Goal: Information Seeking & Learning: Learn about a topic

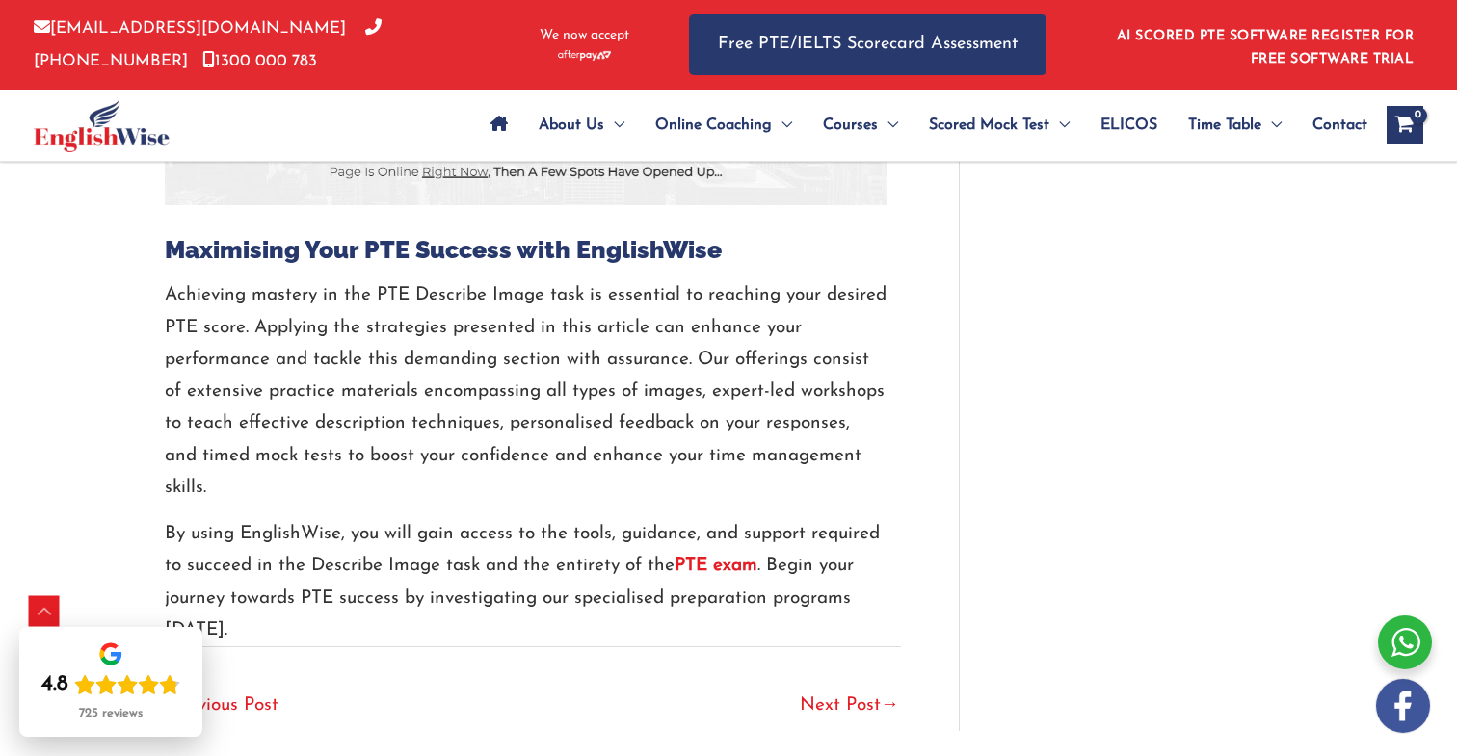
scroll to position [5056, 0]
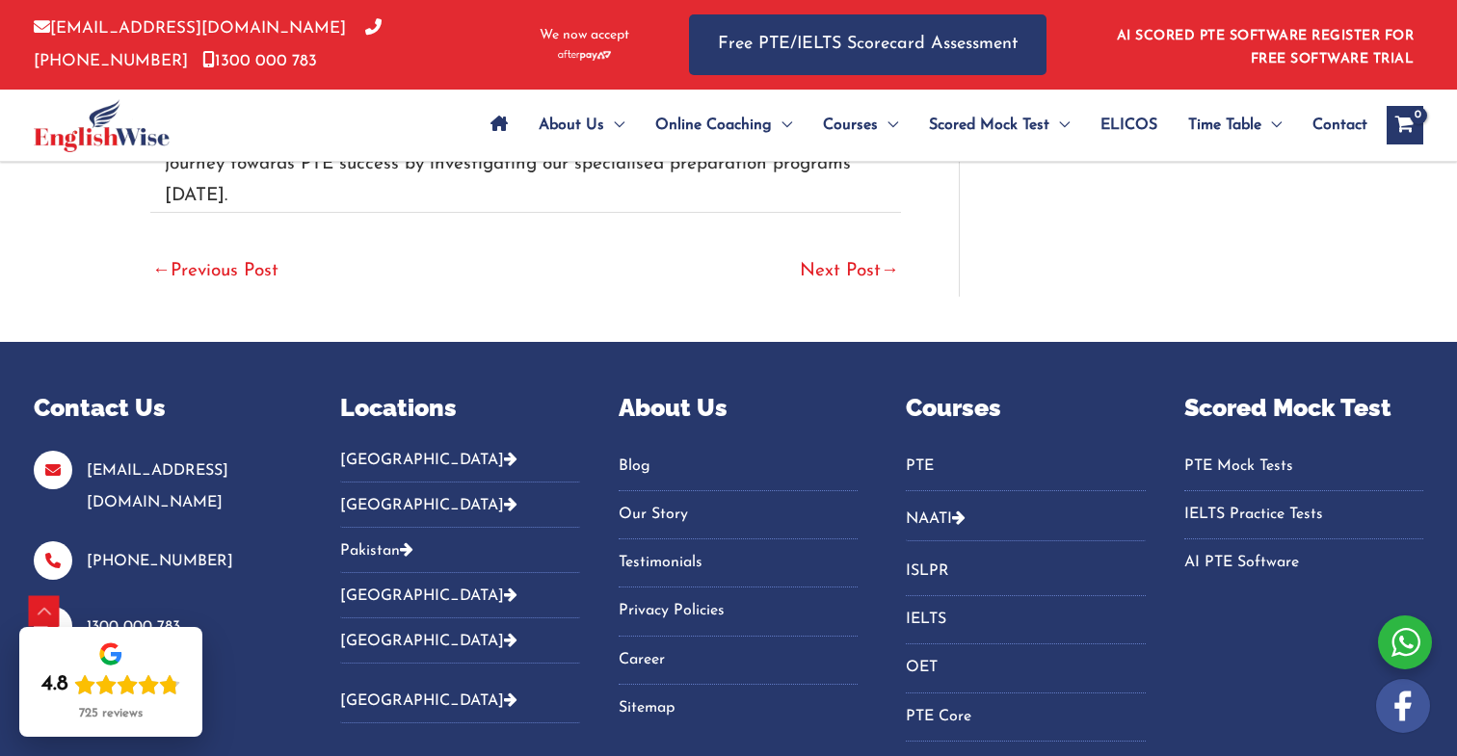
click at [853, 251] on link "Next Post →" at bounding box center [849, 272] width 99 height 42
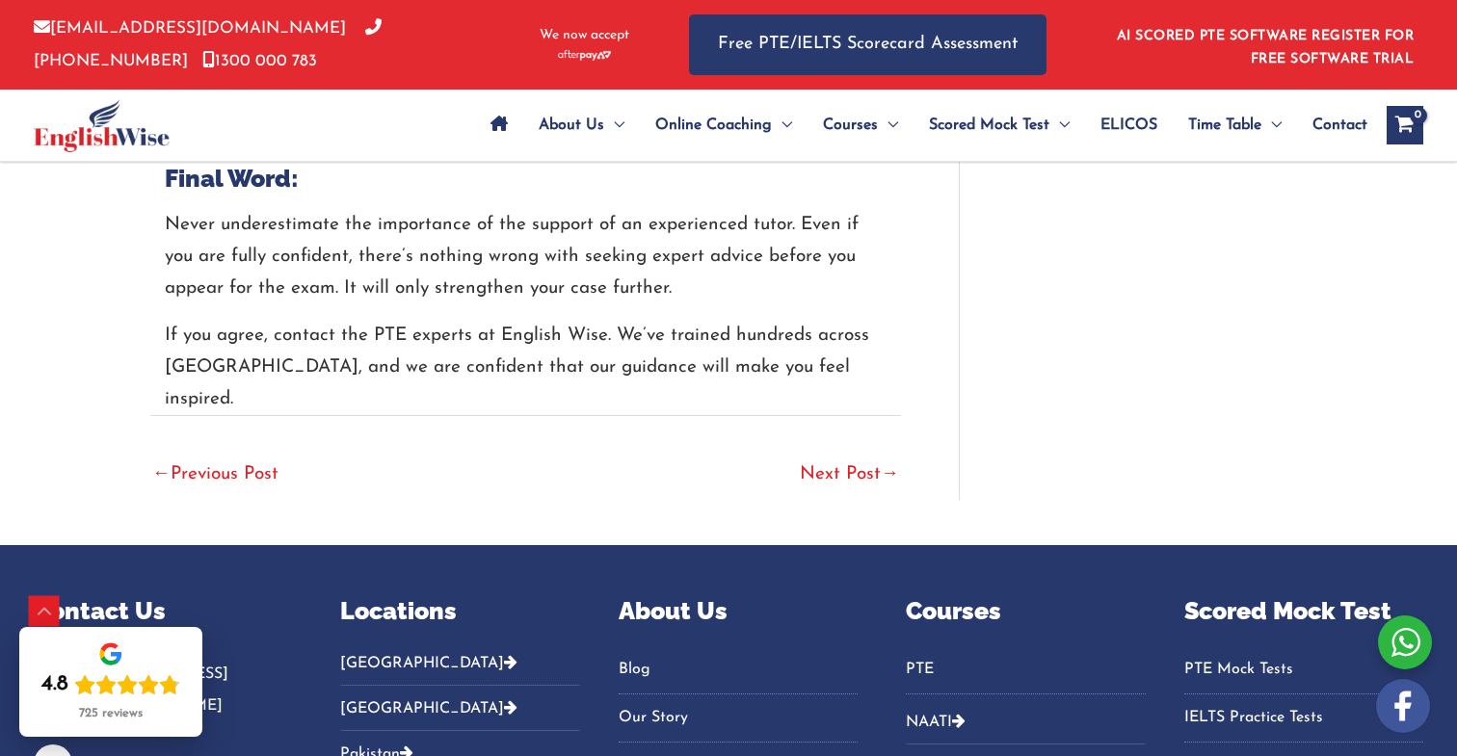
scroll to position [4601, 0]
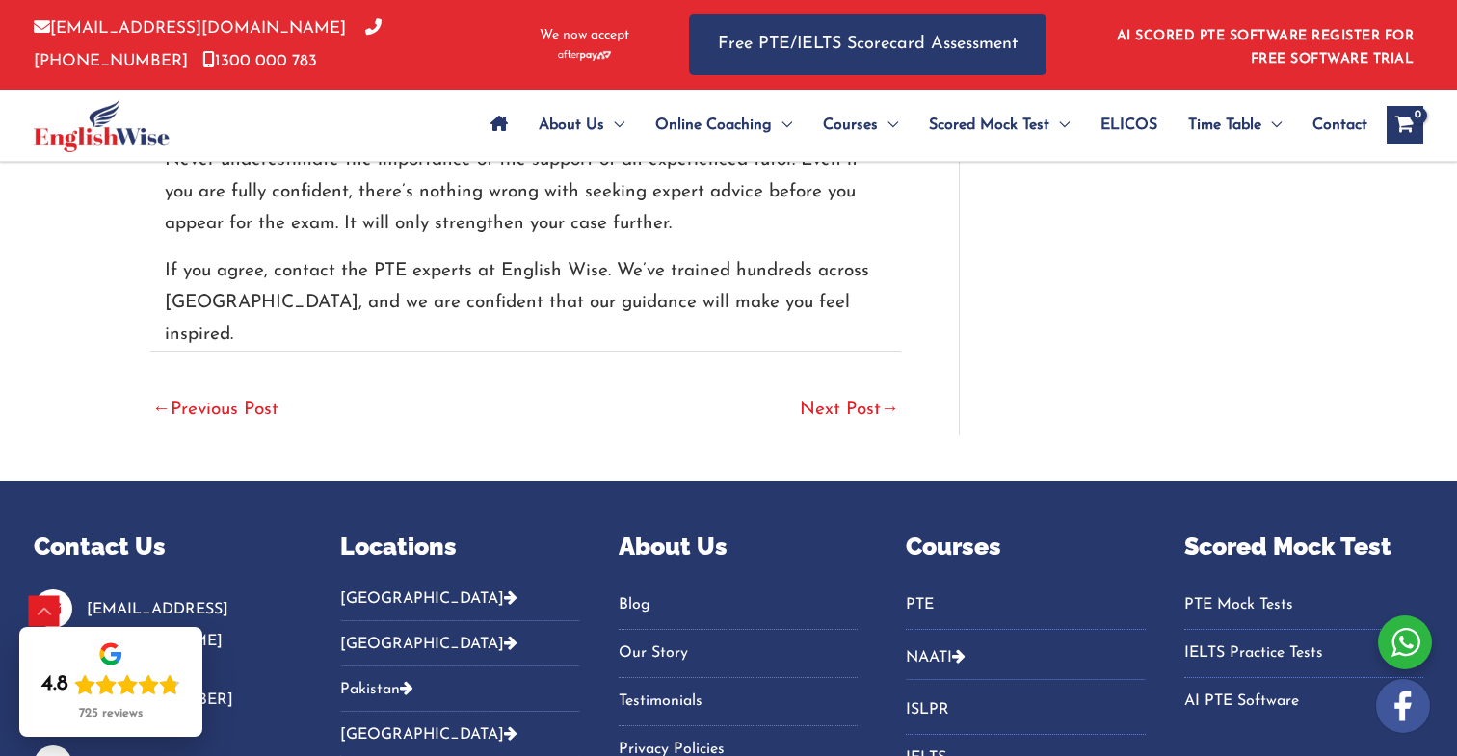
click at [818, 390] on link "Next Post →" at bounding box center [849, 411] width 99 height 42
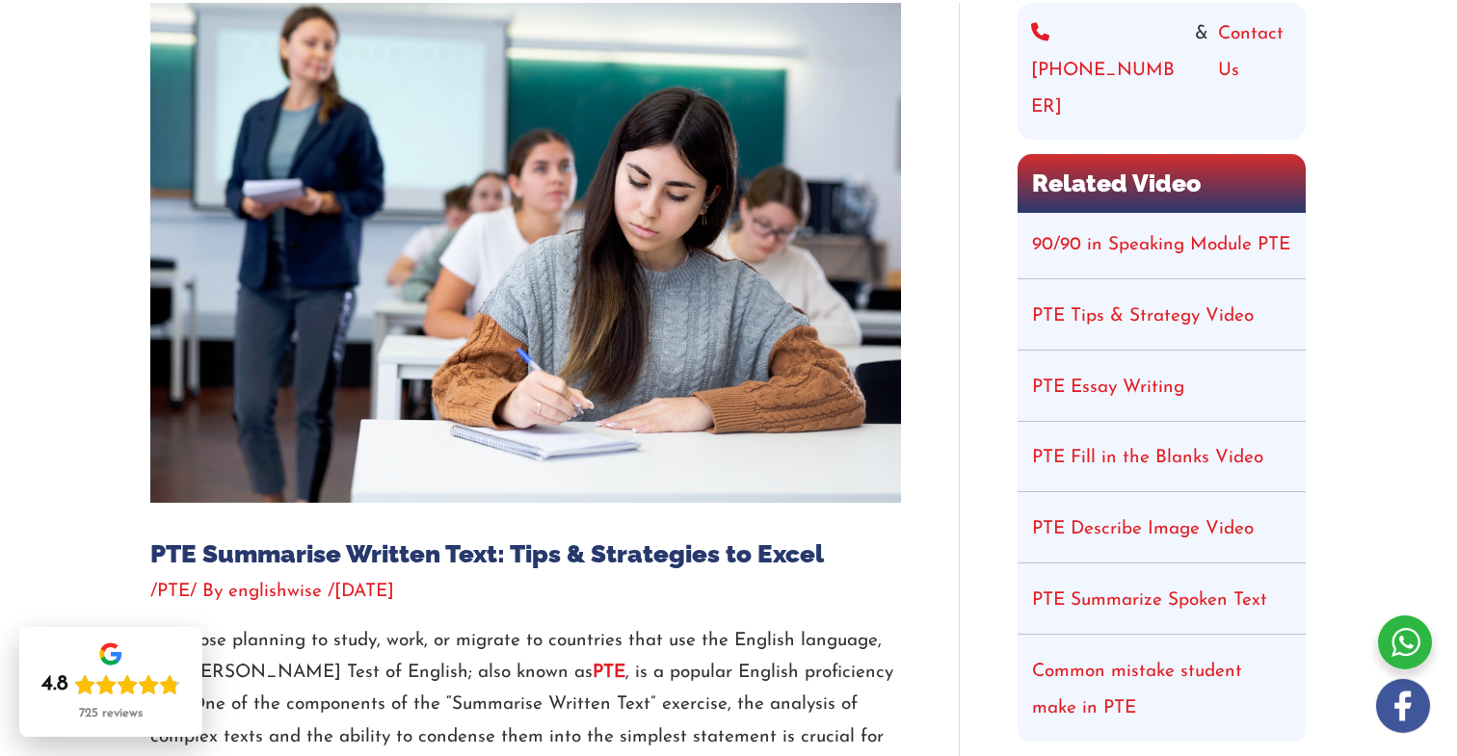
scroll to position [151, 0]
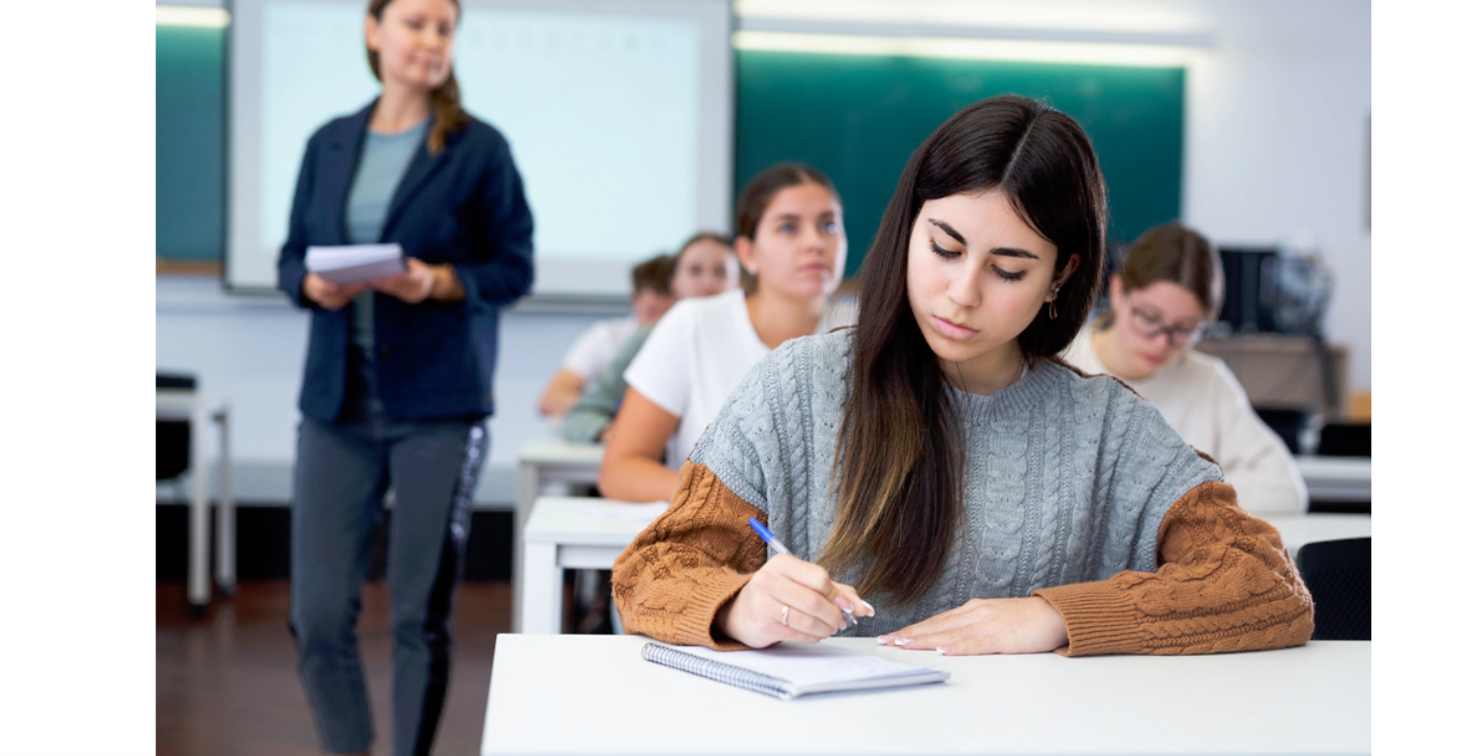
click at [417, 397] on img at bounding box center [525, 368] width 750 height 500
